Goal: Communication & Community: Participate in discussion

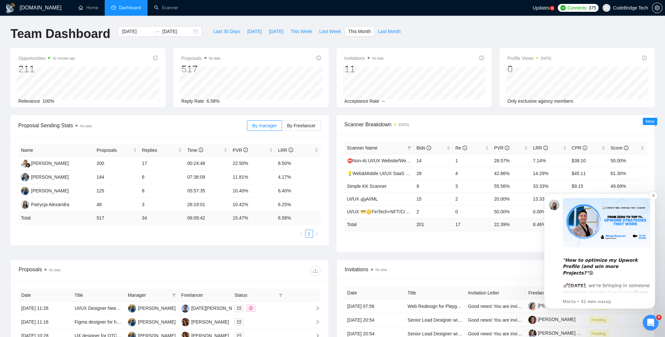
scroll to position [33, 0]
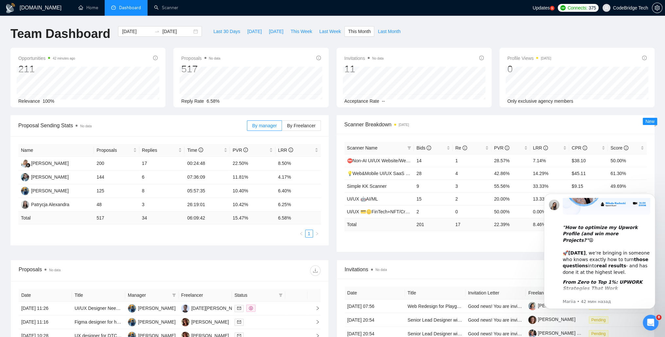
click at [654, 323] on icon "Открыть службу сообщений Intercom" at bounding box center [650, 322] width 11 height 11
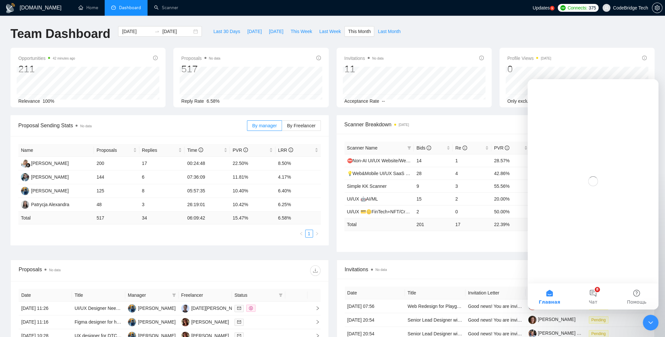
scroll to position [0, 0]
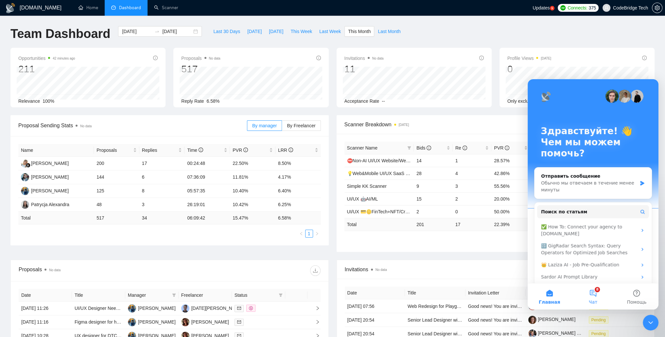
click at [598, 296] on button "8 Чат" at bounding box center [593, 296] width 44 height 26
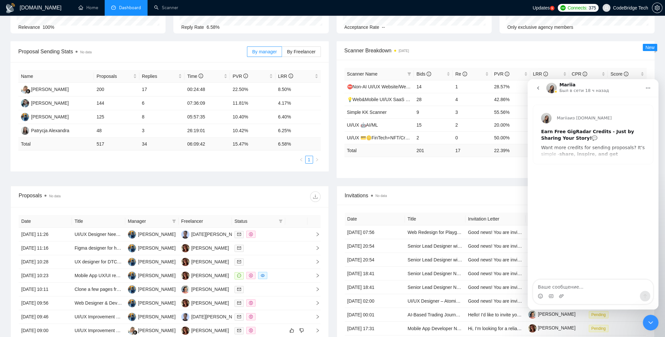
scroll to position [52, 0]
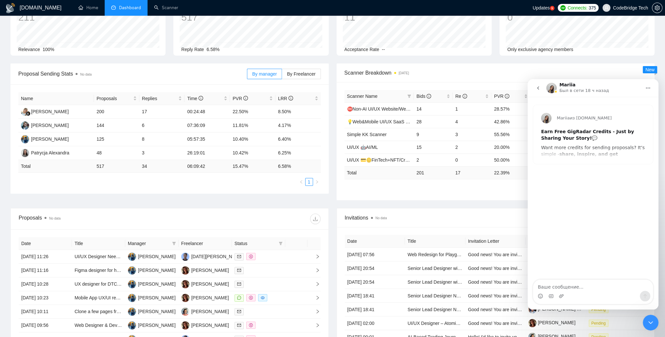
click at [585, 158] on div "Mariia из [DOMAIN_NAME] Earn Free GigRadar Credits - Just by Sharing Your Story…" at bounding box center [593, 134] width 120 height 59
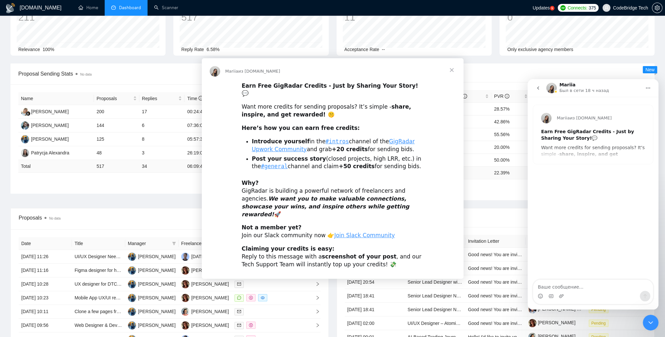
scroll to position [0, 0]
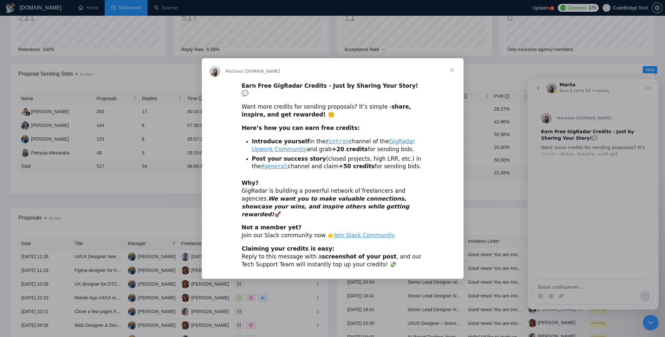
click at [447, 74] on span "Закрыть" at bounding box center [452, 70] width 24 height 24
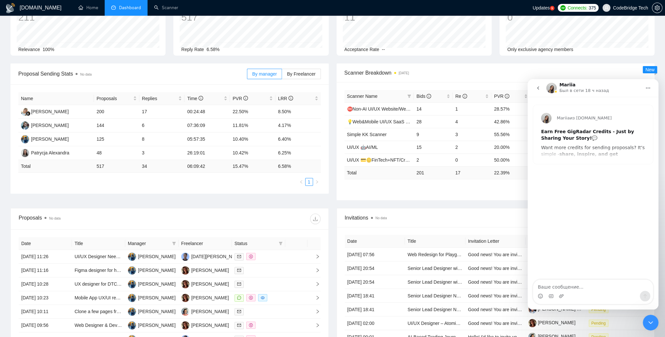
click at [562, 183] on div "Mariia из [DOMAIN_NAME] Earn Free GigRadar Credits - Just by Sharing Your Story…" at bounding box center [593, 189] width 131 height 184
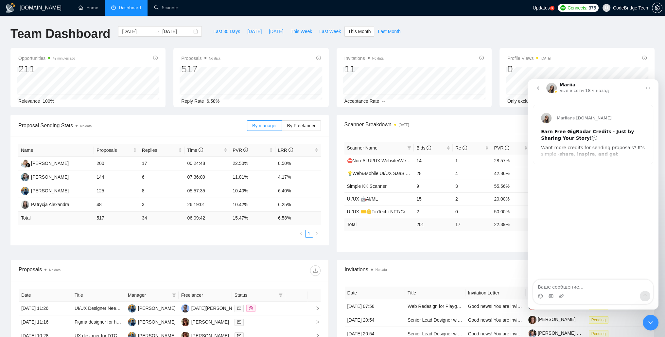
click at [651, 319] on icon "Закрыть службу сообщений Intercom" at bounding box center [651, 323] width 8 height 8
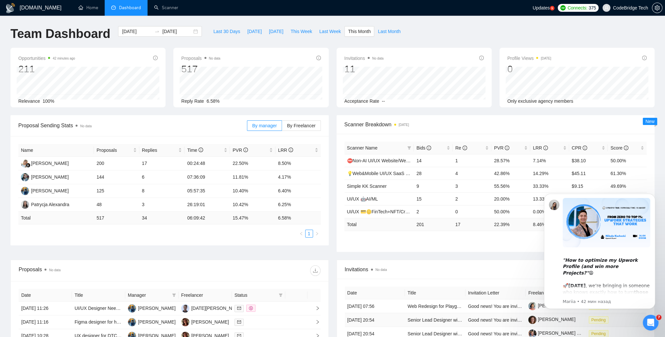
click at [651, 320] on icon "Открыть службу сообщений Intercom" at bounding box center [650, 322] width 11 height 11
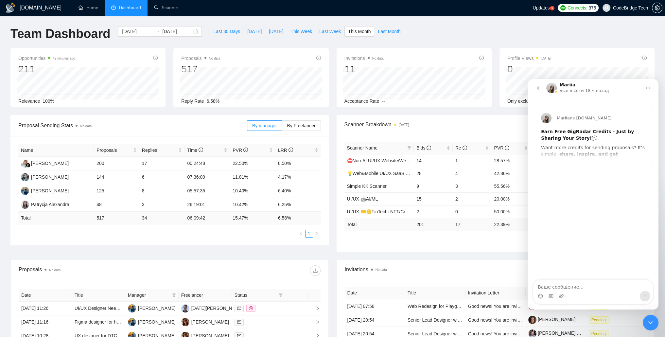
click at [538, 87] on icon "go back" at bounding box center [538, 87] width 2 height 3
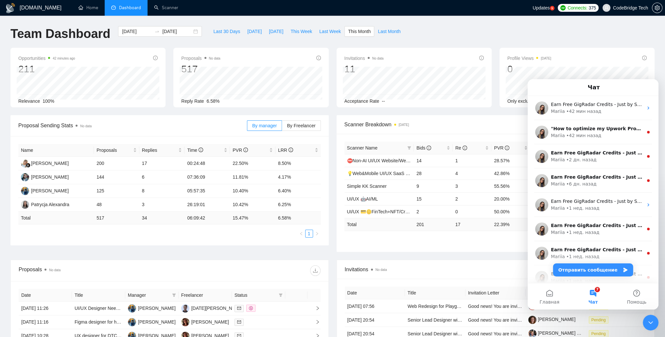
click at [485, 121] on span "Scanner Breakdown [DATE]" at bounding box center [495, 124] width 303 height 8
click at [645, 320] on div "Закрыть службу сообщений Intercom" at bounding box center [651, 323] width 16 height 16
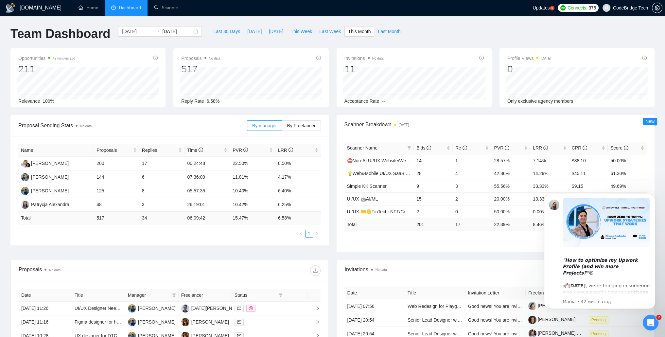
click at [656, 321] on icon "Открыть службу сообщений Intercom" at bounding box center [650, 322] width 11 height 11
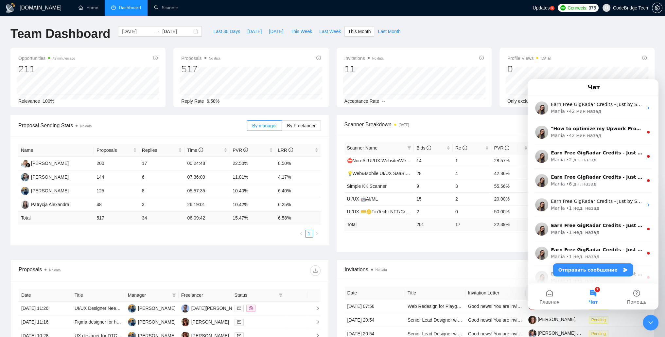
click at [656, 321] on div "Закрыть службу сообщений Intercom" at bounding box center [651, 323] width 16 height 16
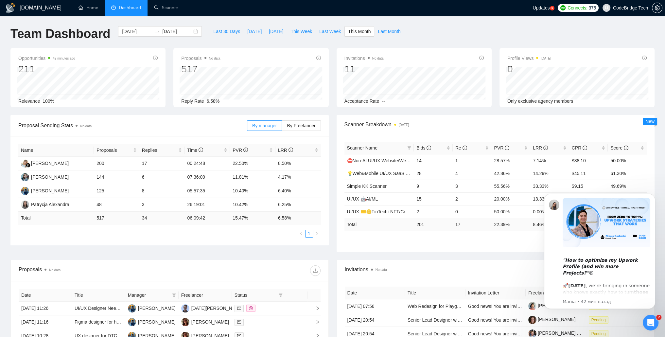
click at [221, 128] on span "Proposal Sending Stats No data" at bounding box center [132, 125] width 229 height 8
